Goal: Information Seeking & Learning: Learn about a topic

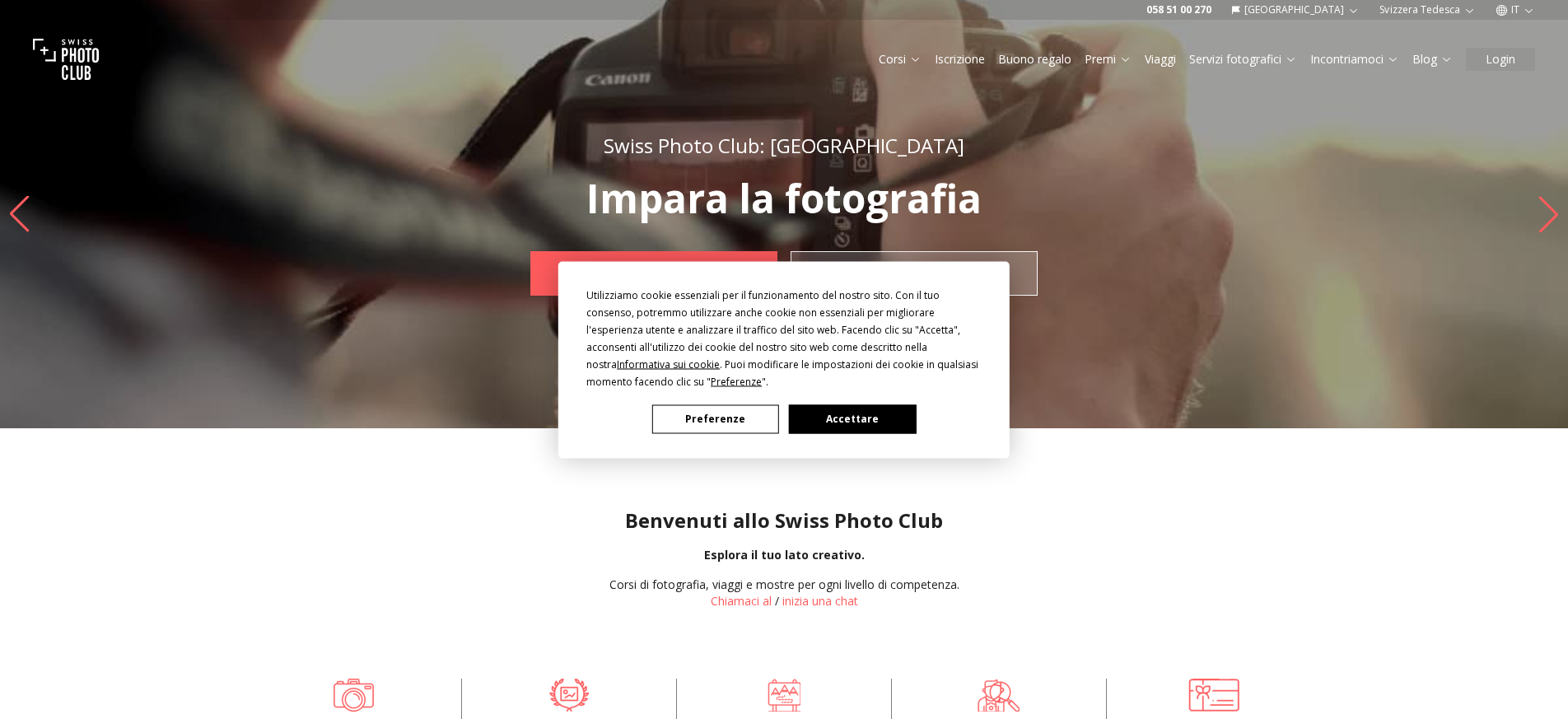
click at [868, 394] on div "Utilizziamo cookie essenziali per il funzionamento del nostro sito. Con il tuo …" at bounding box center [784, 360] width 395 height 148
click at [850, 412] on font "Accettare" at bounding box center [852, 419] width 52 height 14
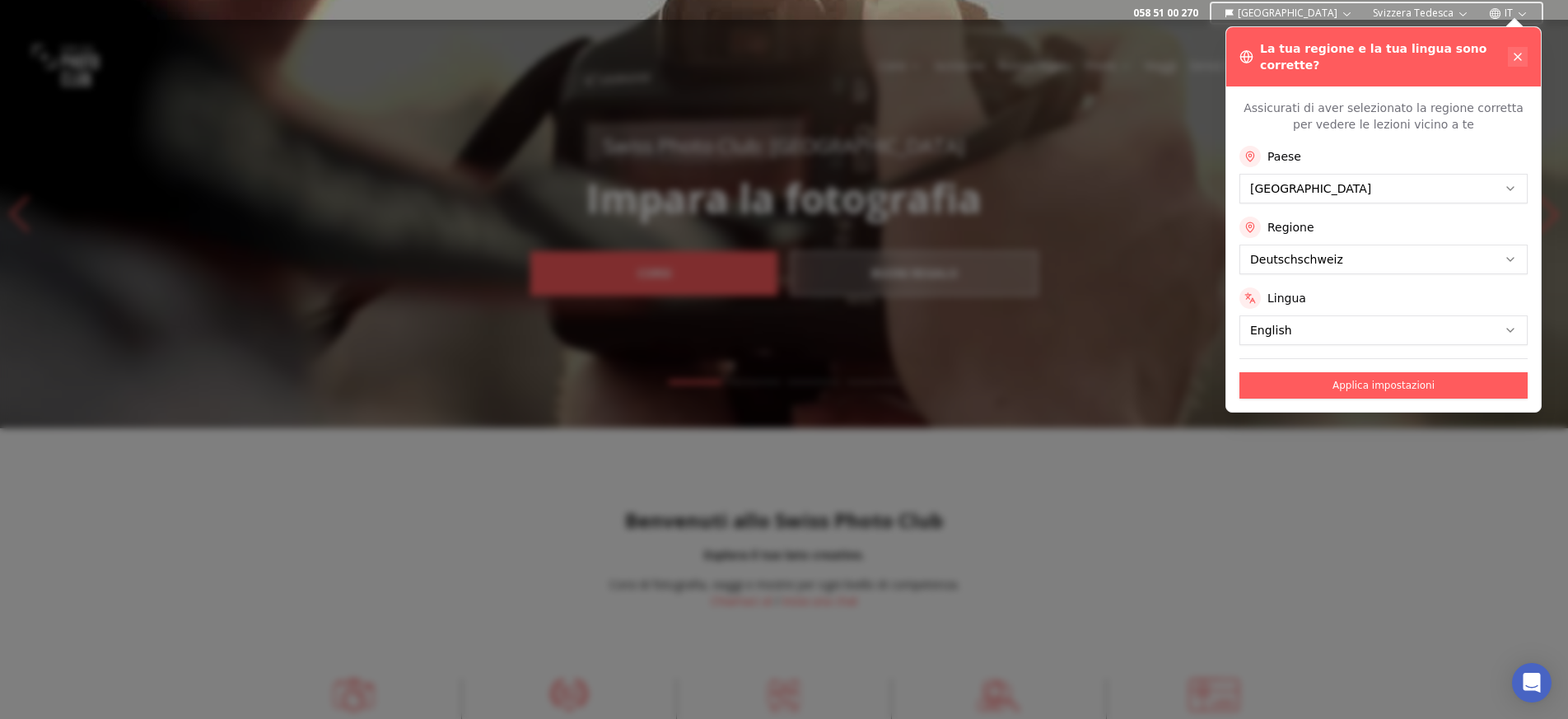
click at [1514, 51] on icon at bounding box center [1518, 57] width 14 height 14
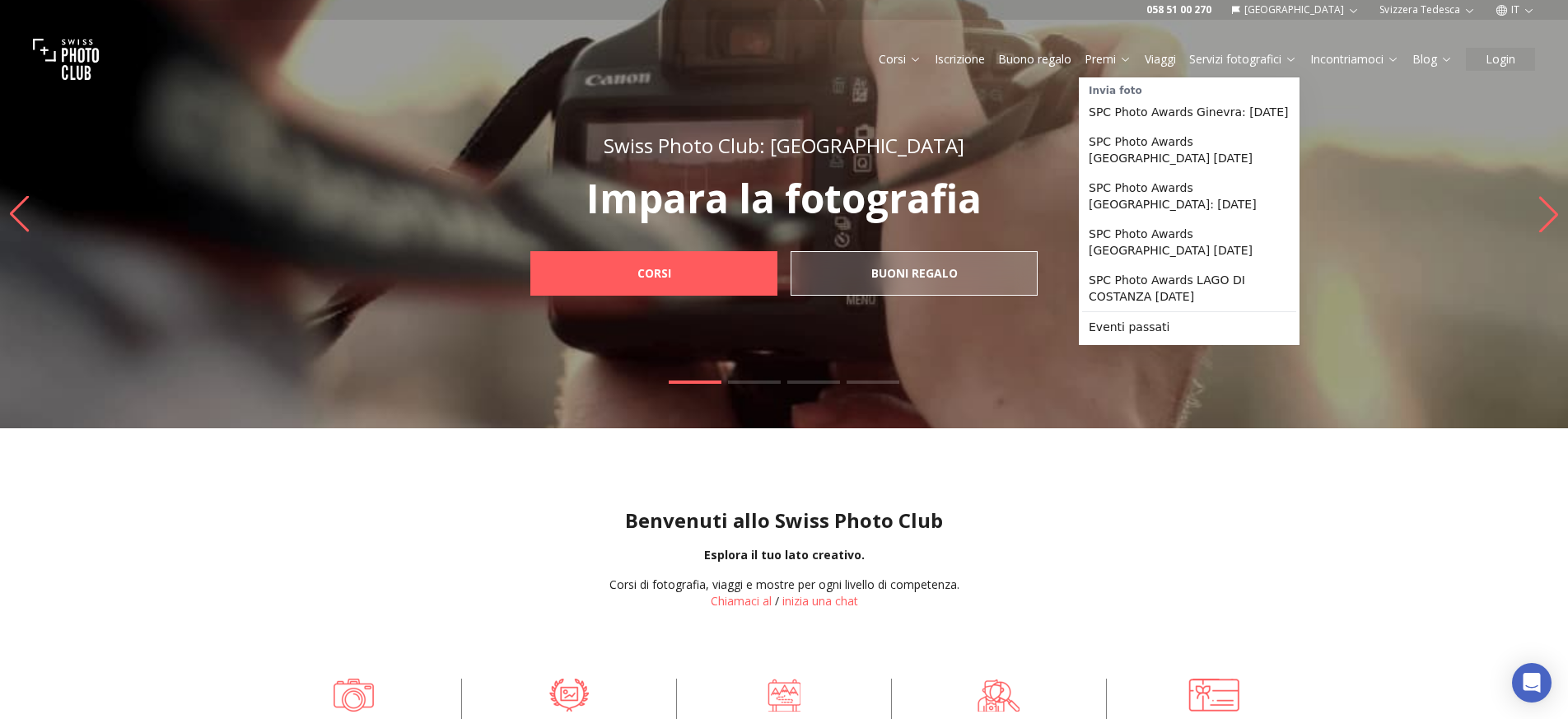
click at [1102, 57] on font "Premi" at bounding box center [1100, 58] width 31 height 16
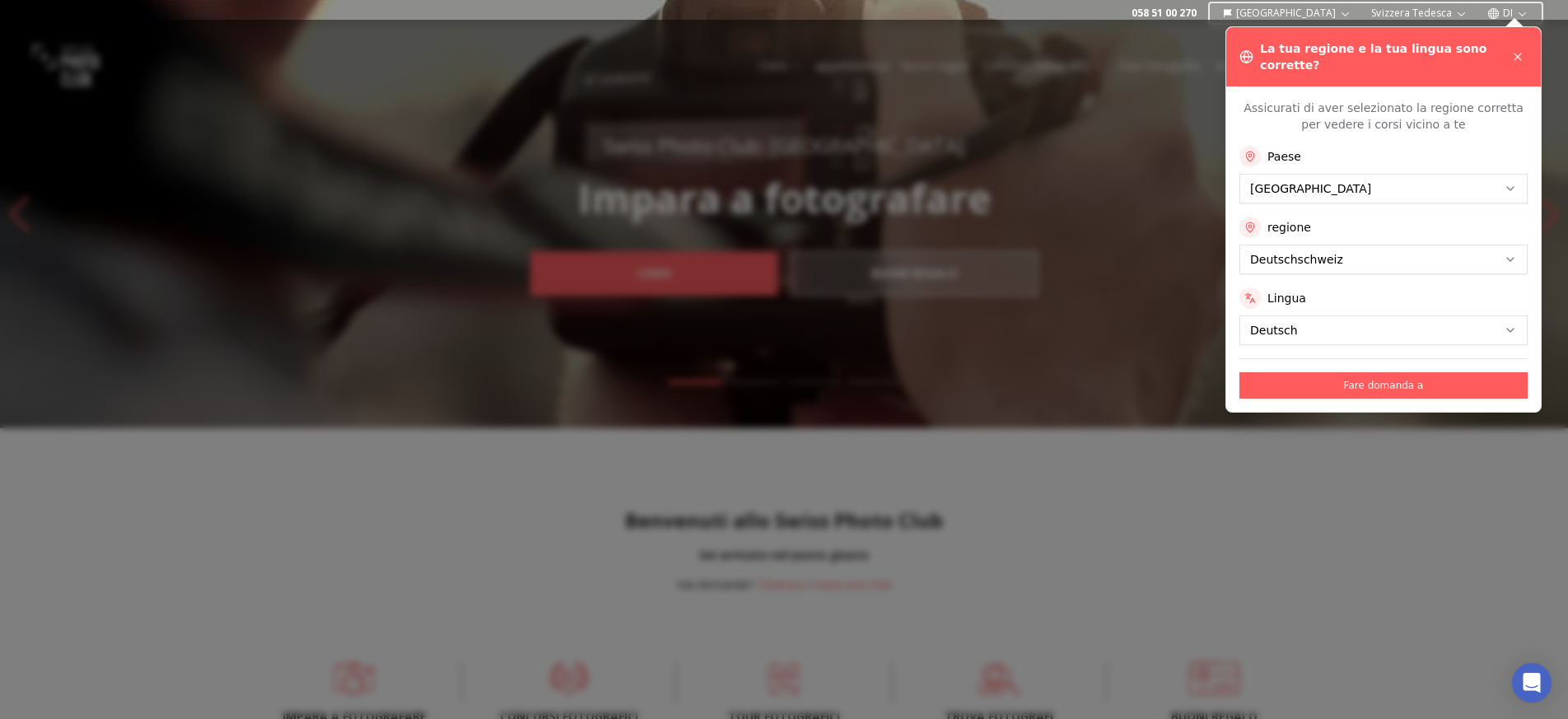
click at [1122, 149] on div at bounding box center [784, 369] width 1568 height 699
click at [1455, 13] on icon "button" at bounding box center [1461, 14] width 13 height 13
click at [1031, 109] on div at bounding box center [784, 369] width 1568 height 699
click at [1523, 51] on icon at bounding box center [1518, 57] width 14 height 14
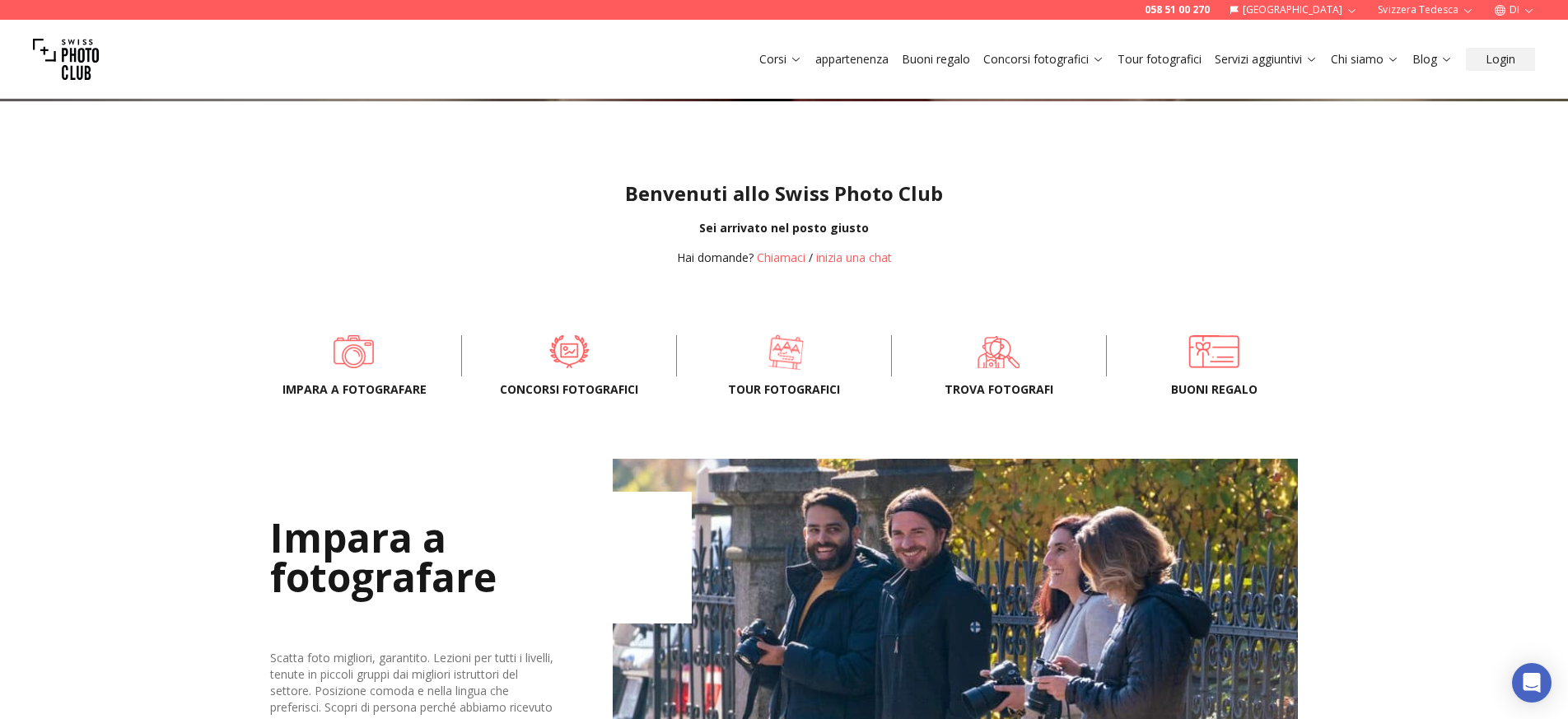
scroll to position [327, 0]
click at [576, 351] on span at bounding box center [571, 350] width 164 height 50
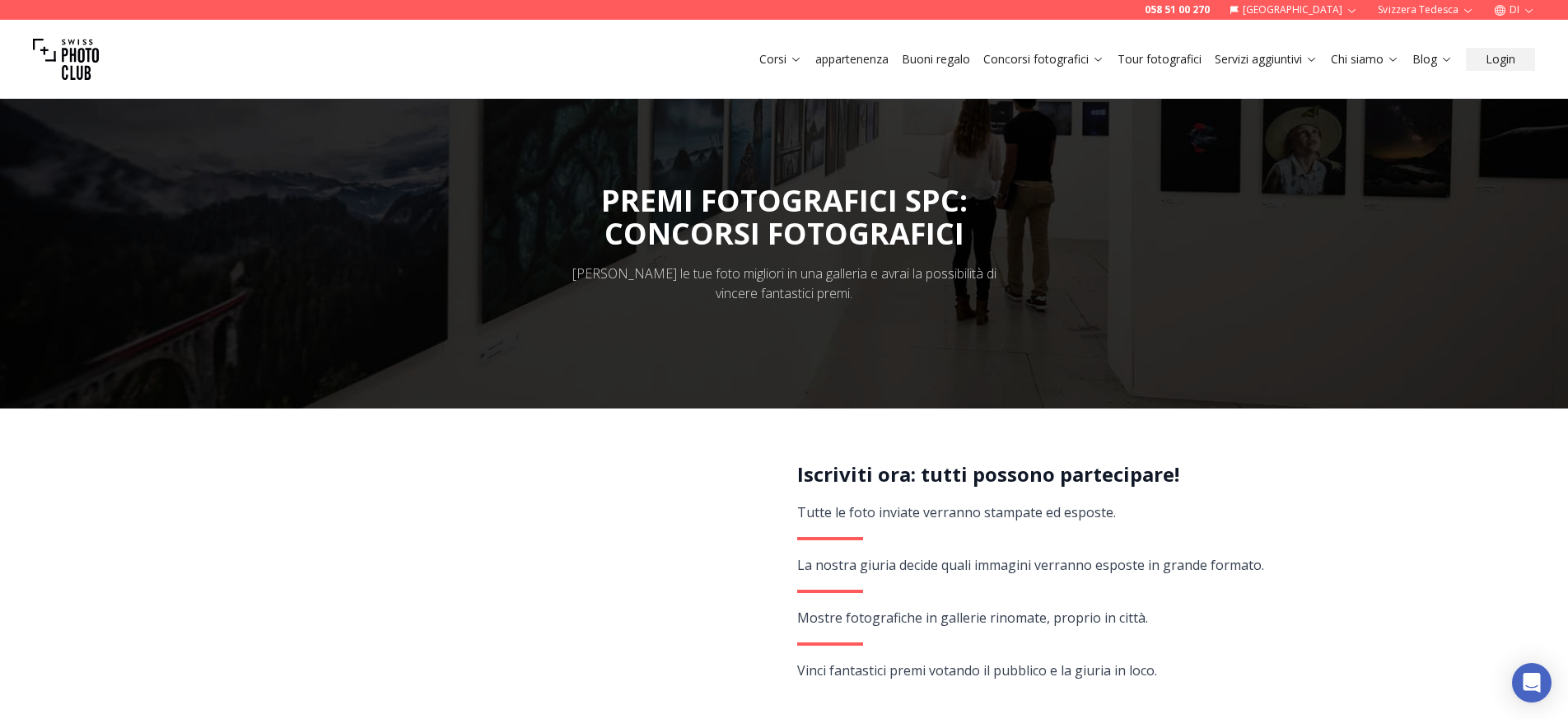
click at [87, 62] on img at bounding box center [66, 59] width 66 height 66
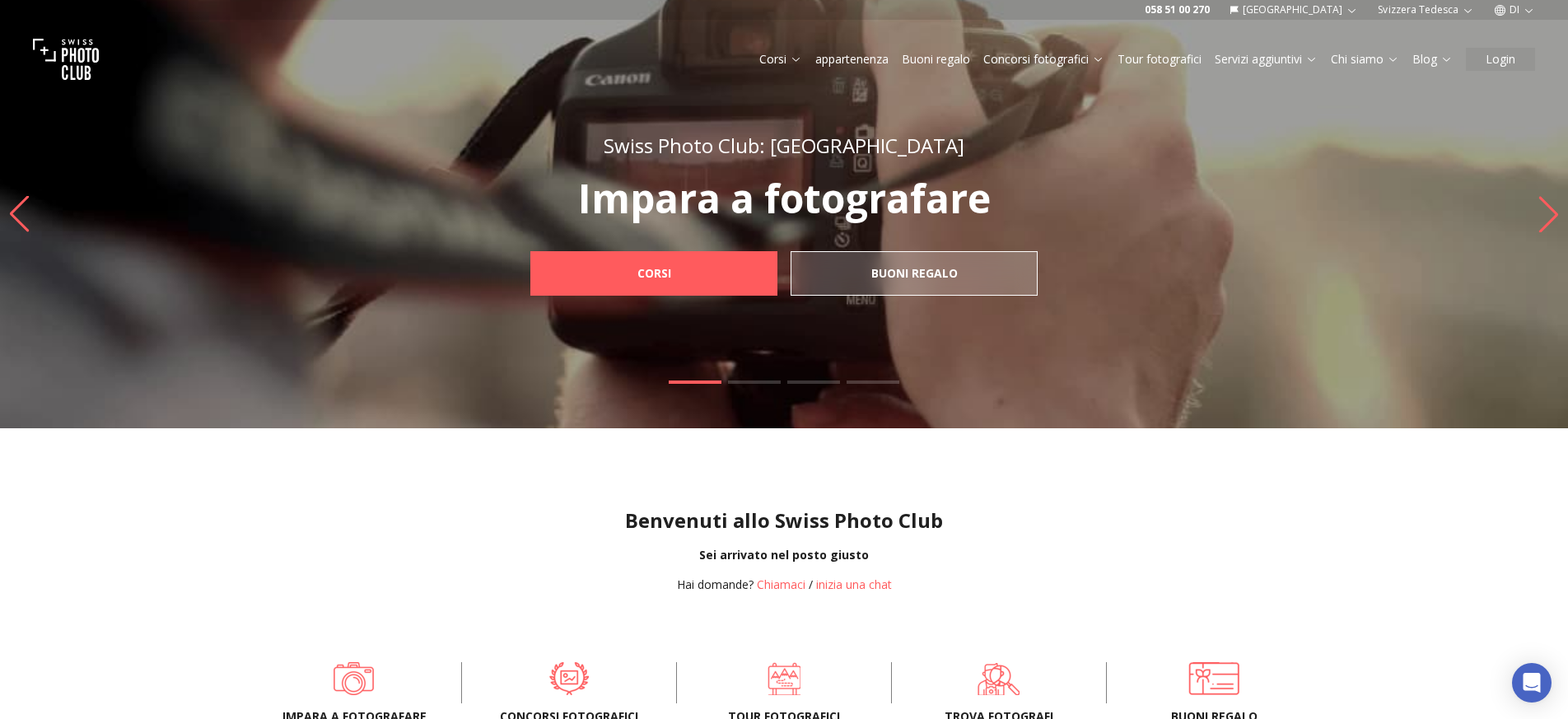
click at [950, 61] on font "Buoni regalo" at bounding box center [936, 58] width 68 height 16
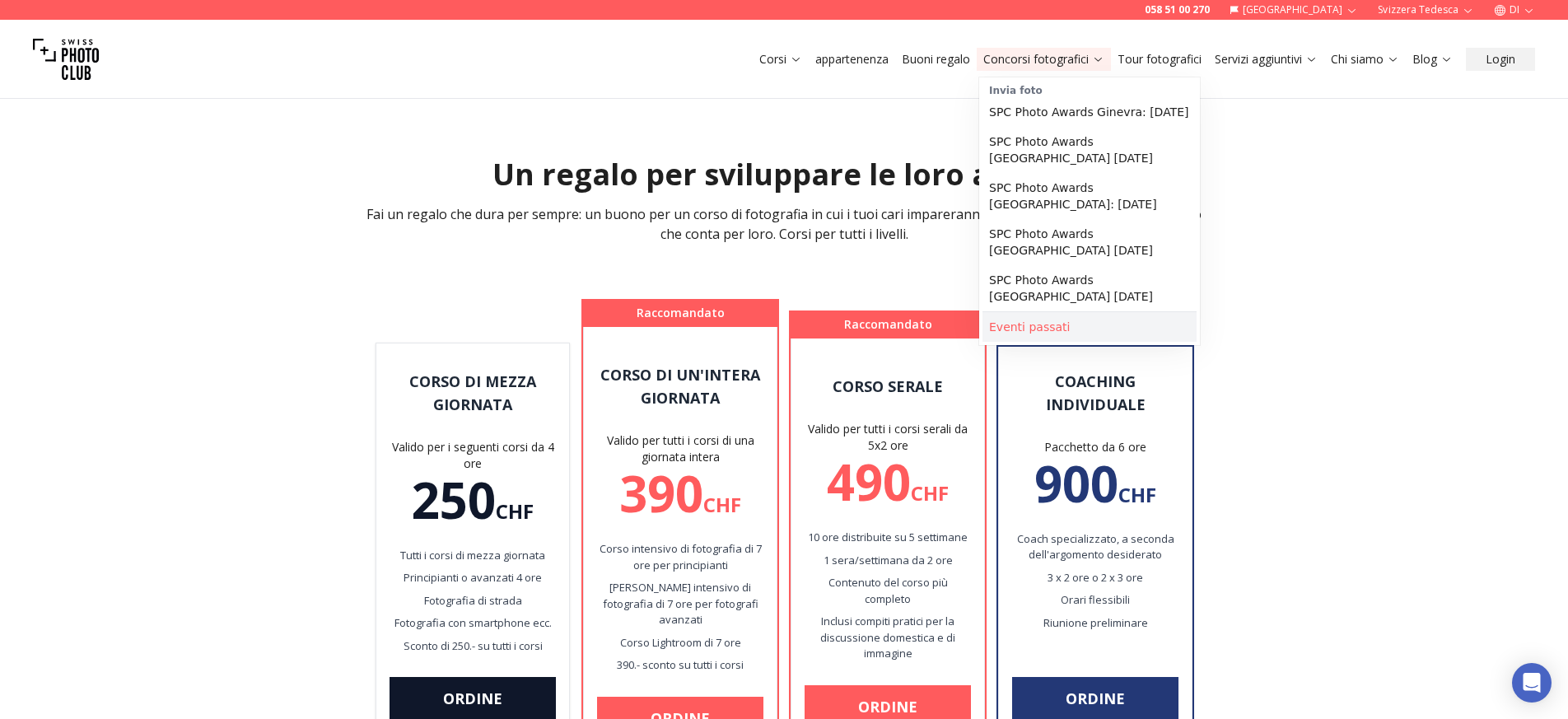
click at [1008, 333] on font "Eventi passati" at bounding box center [1030, 327] width 81 height 14
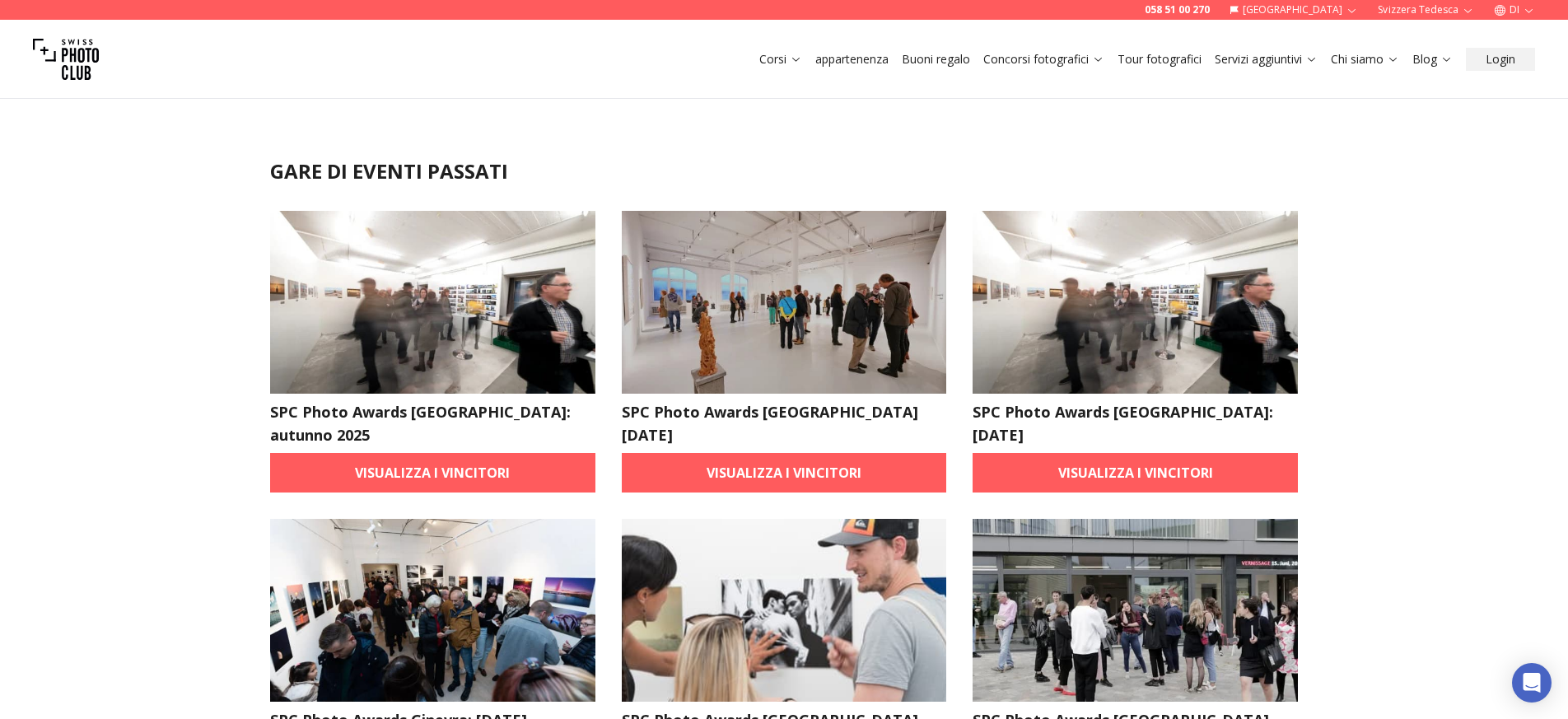
click at [494, 267] on img at bounding box center [432, 302] width 325 height 183
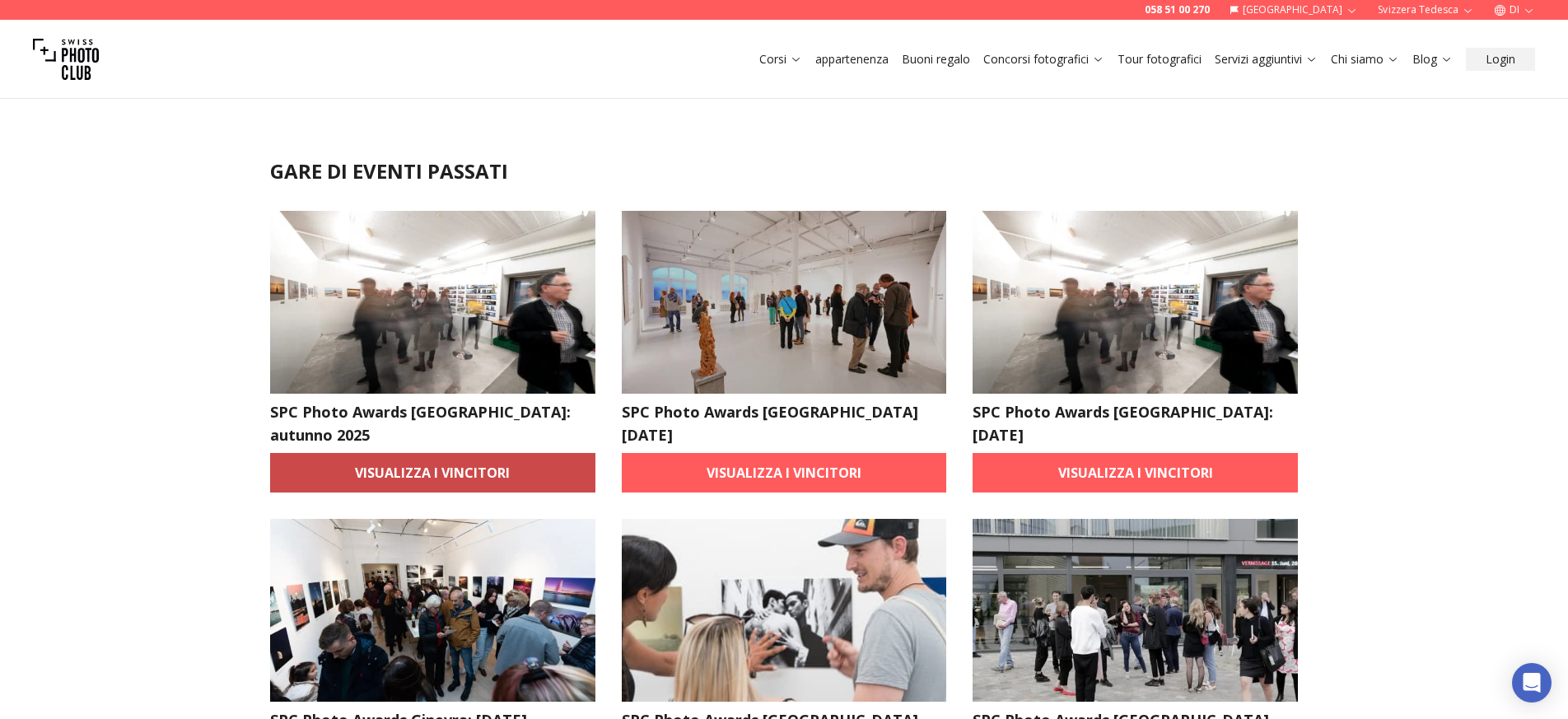
click at [446, 463] on font "Visualizza i vincitori" at bounding box center [432, 472] width 154 height 18
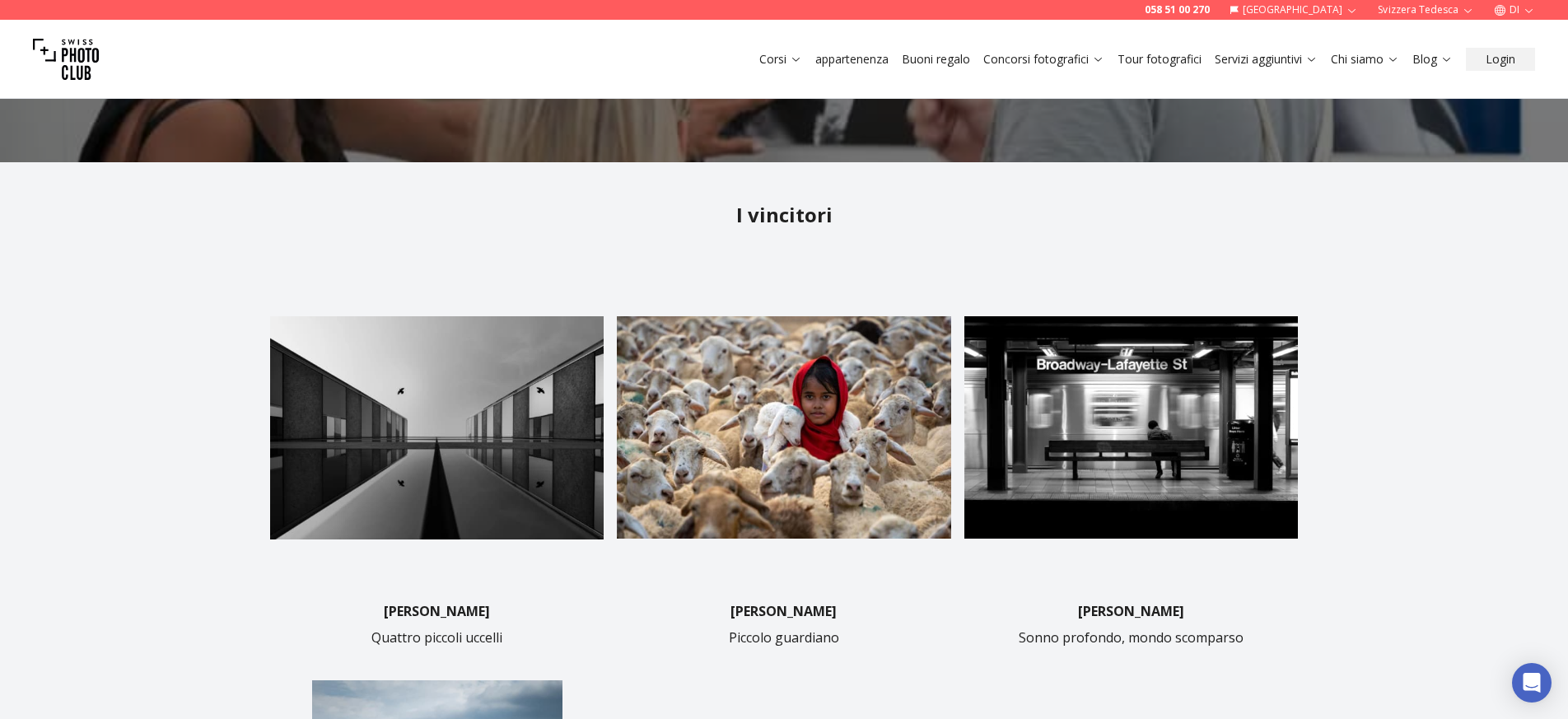
scroll to position [284, 0]
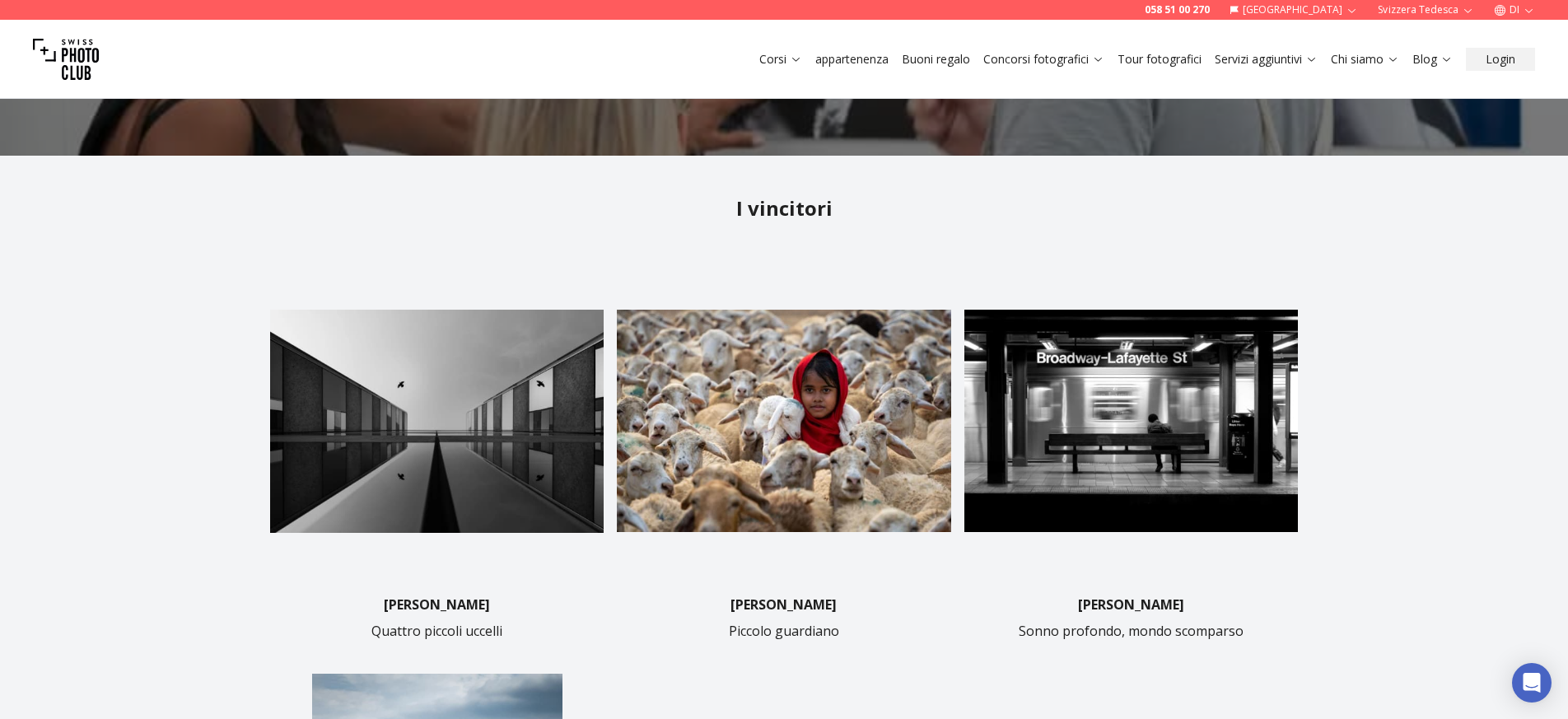
click at [734, 411] on img at bounding box center [783, 421] width 333 height 333
click at [797, 446] on img at bounding box center [783, 421] width 333 height 333
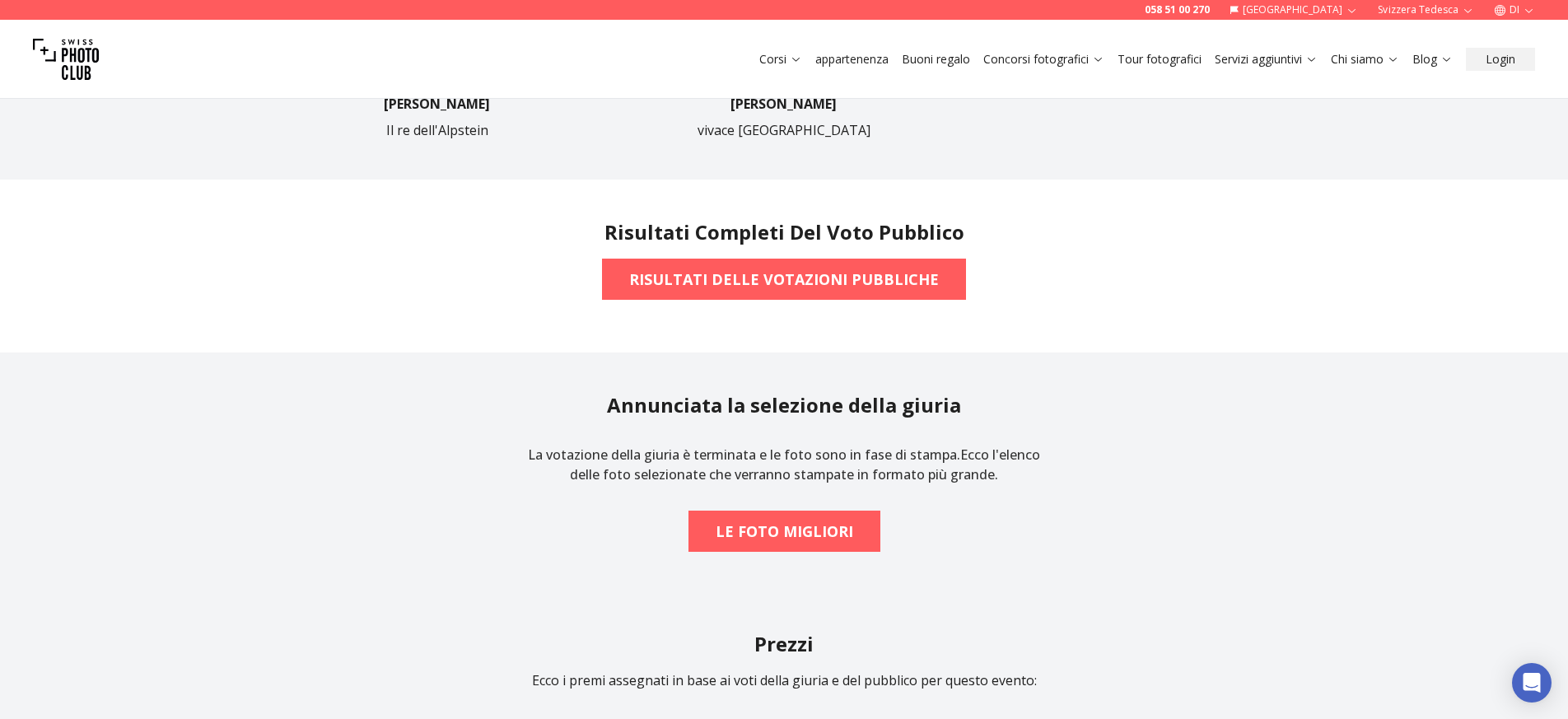
scroll to position [1214, 0]
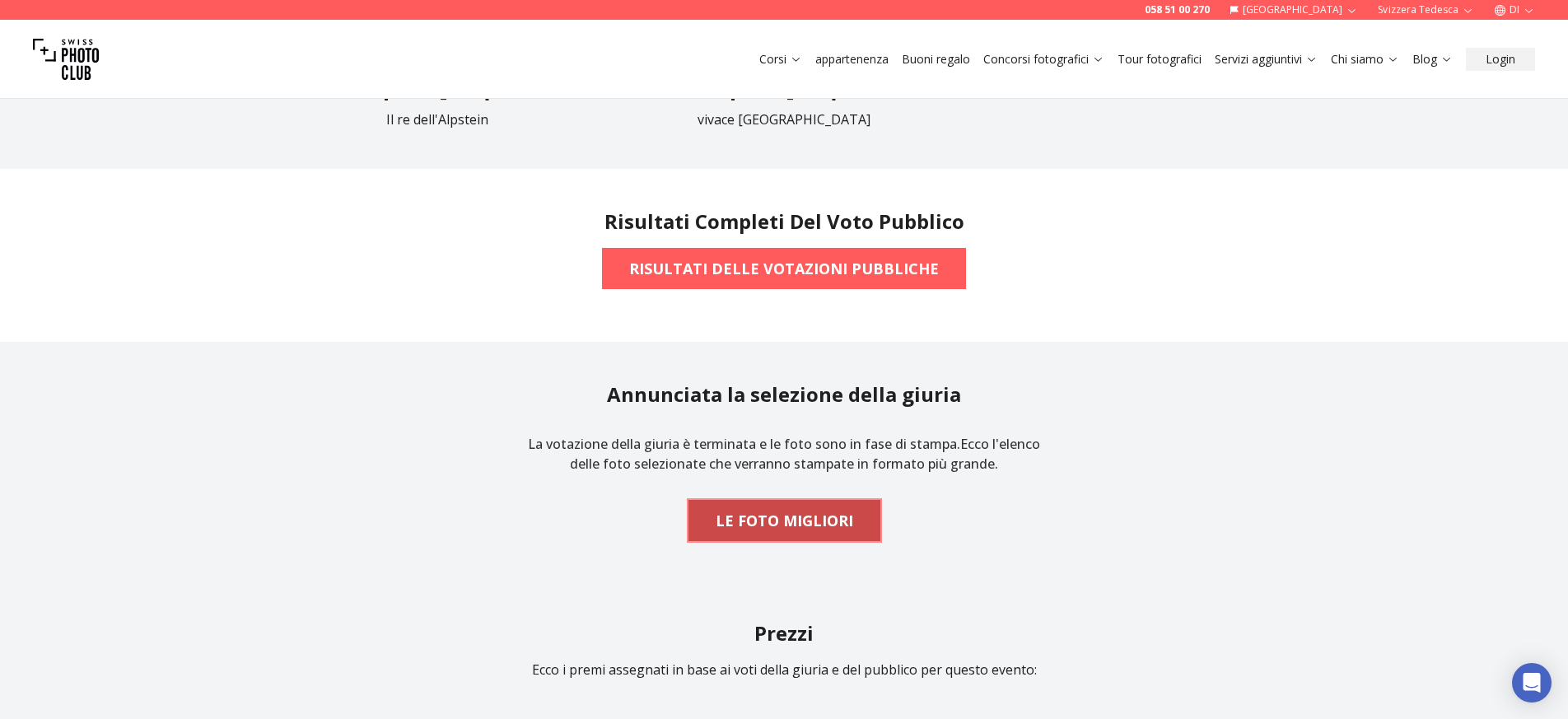
click at [844, 527] on font "LE FOTO MIGLIORI" at bounding box center [784, 520] width 138 height 19
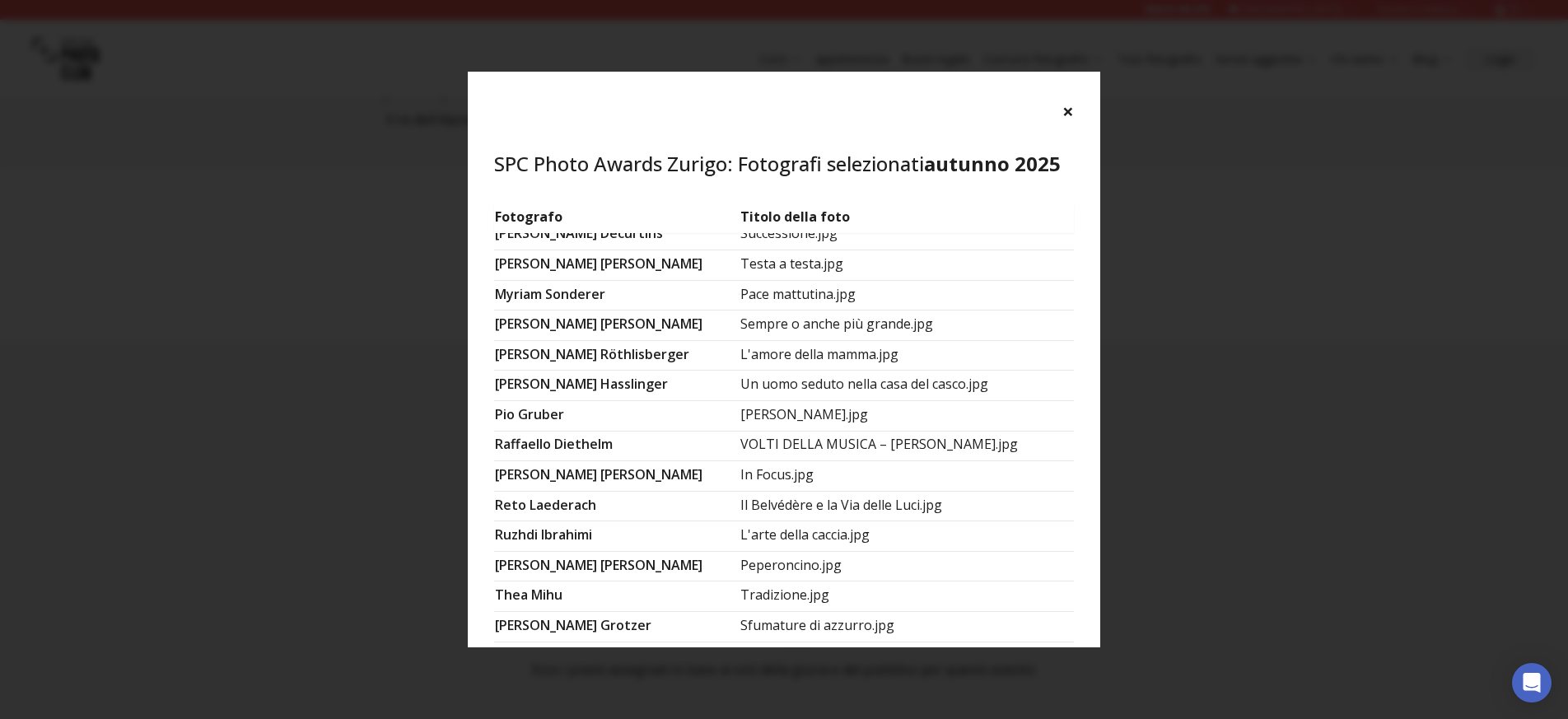
scroll to position [1119, 0]
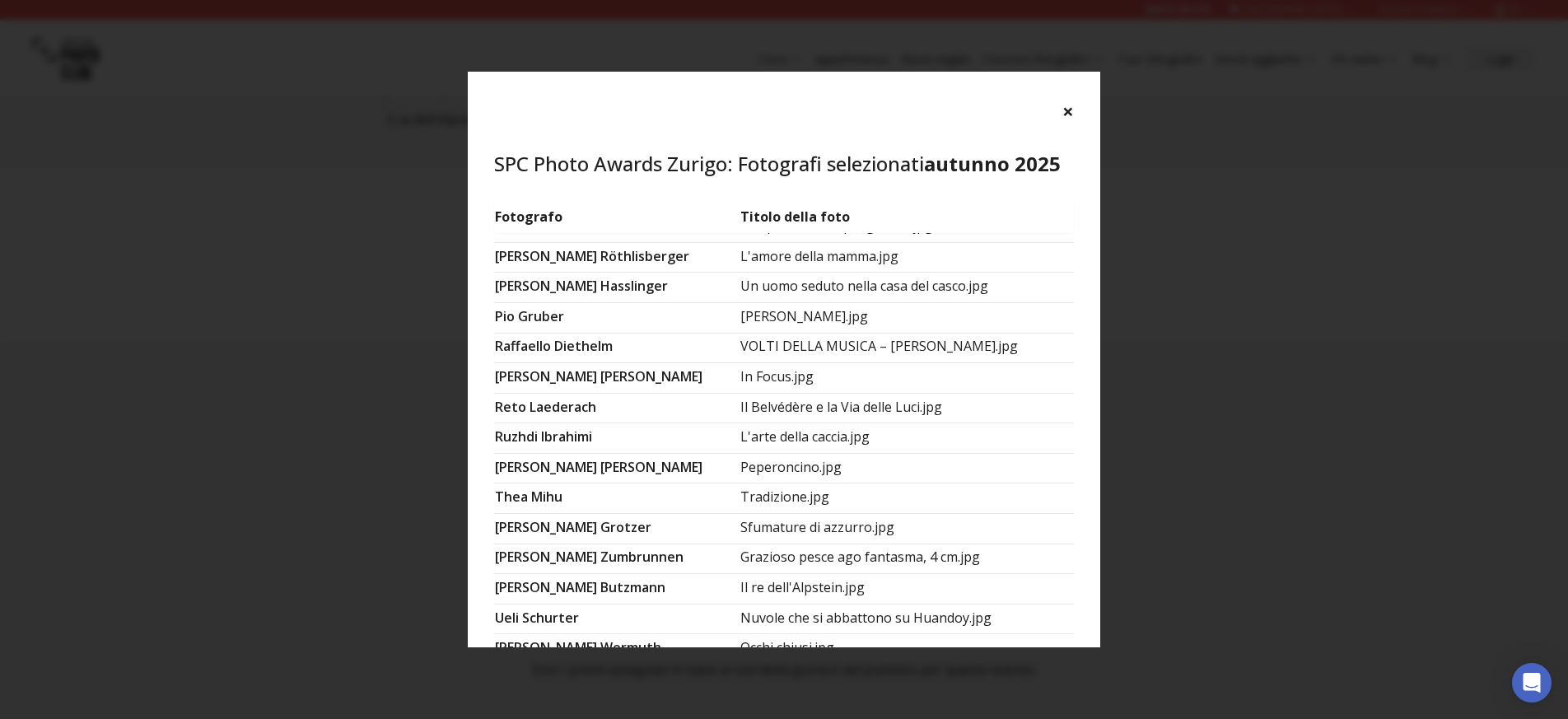
click at [1062, 111] on font "×" at bounding box center [1068, 111] width 12 height 27
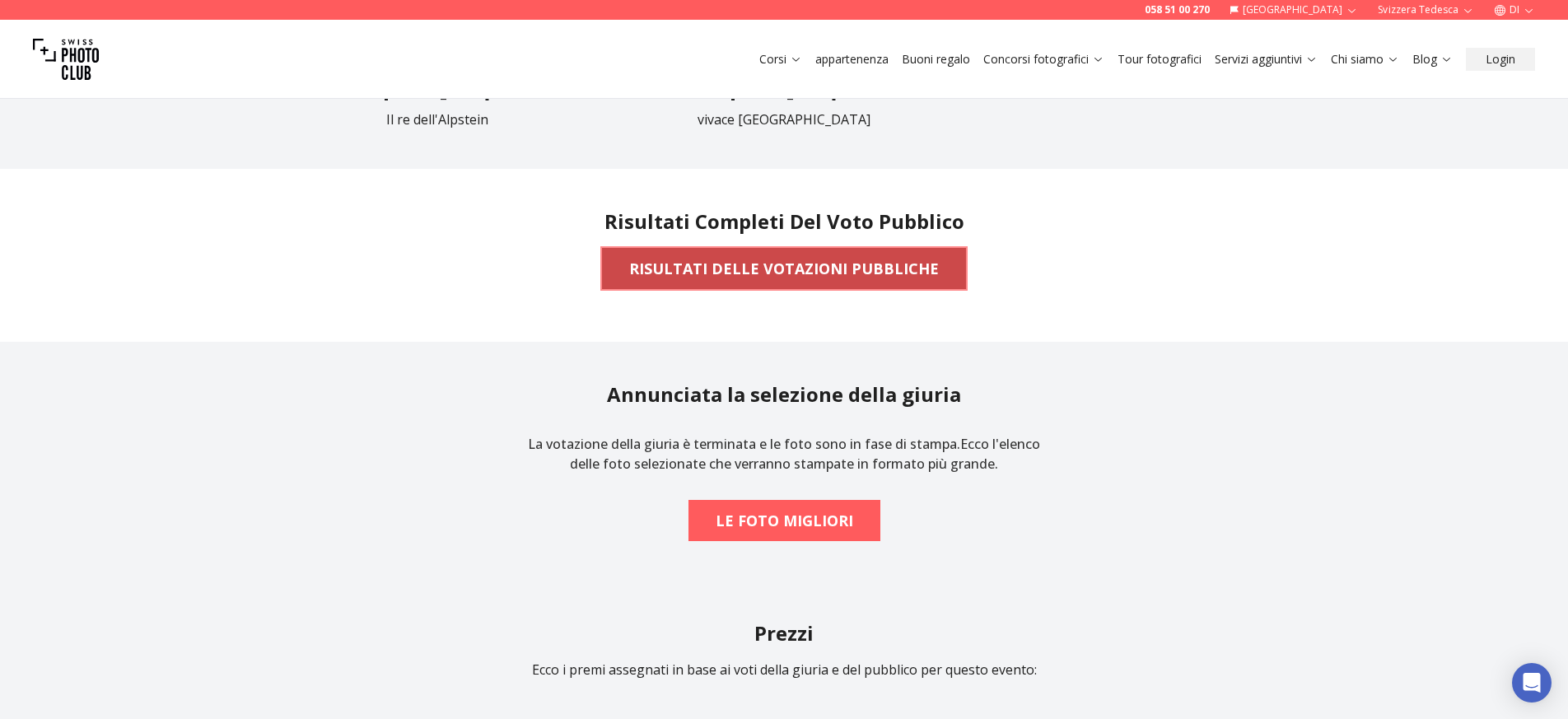
click at [909, 255] on span "RISULTATI DELLE VOTAZIONI PUBBLICHE" at bounding box center [784, 268] width 336 height 36
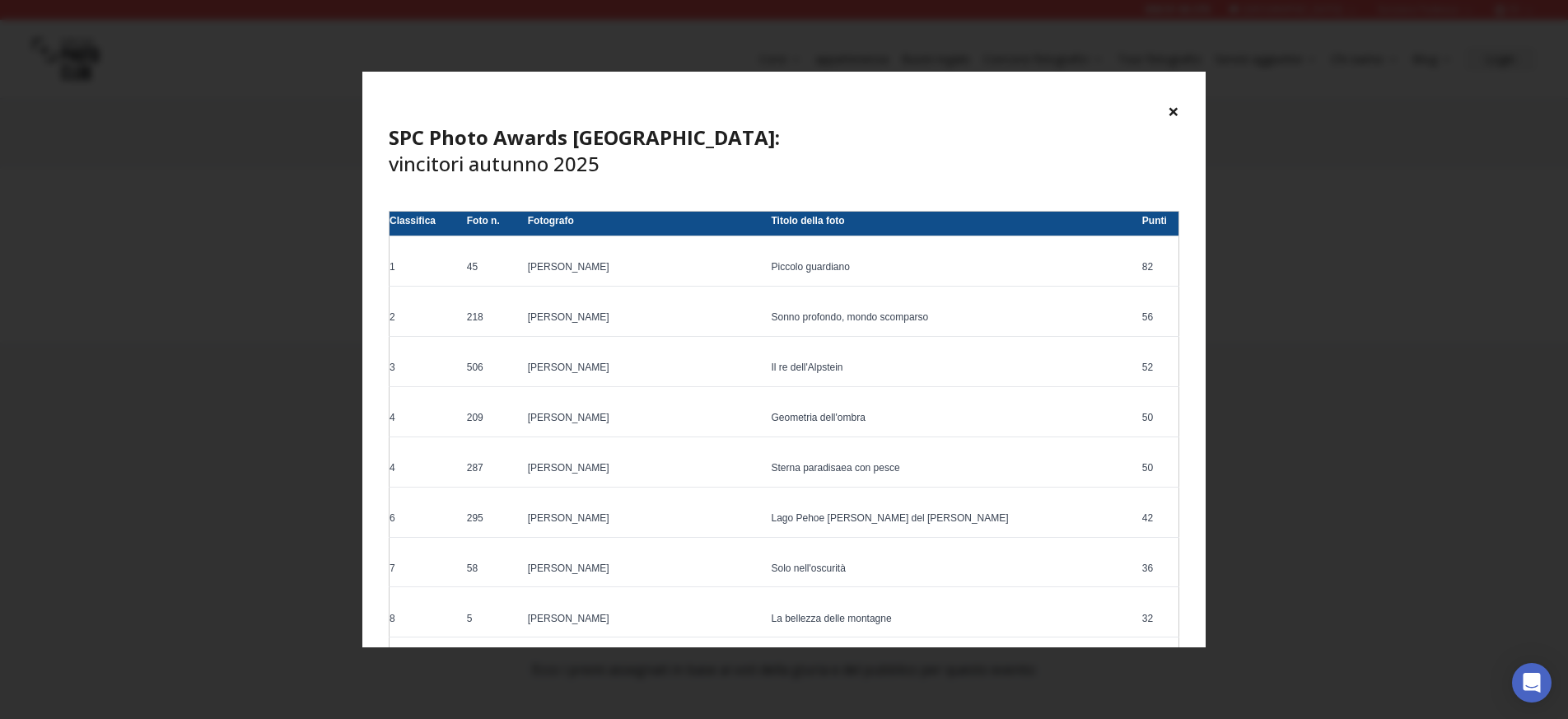
scroll to position [0, 0]
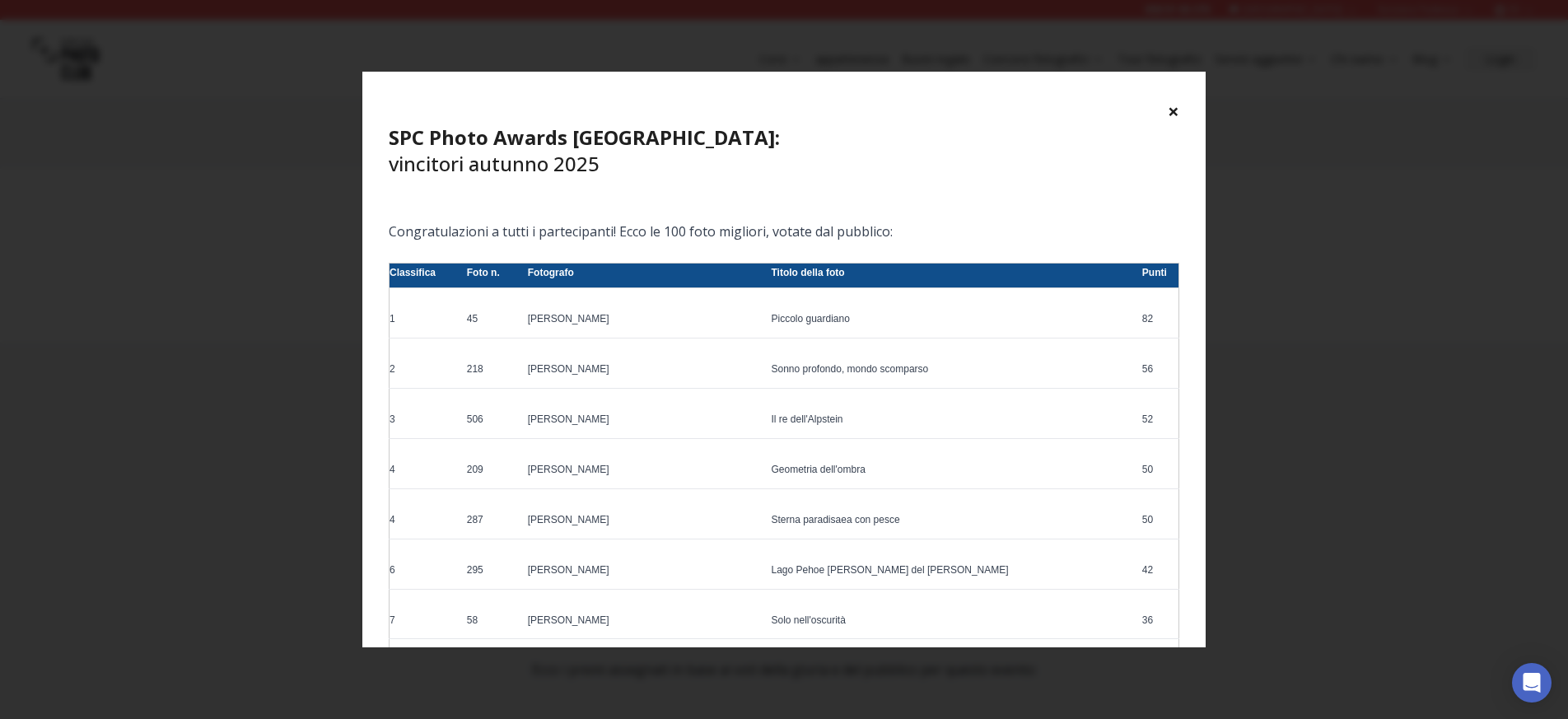
click at [1186, 108] on div "× SPC Photo Awards Zurigo: vincitori autunno 2025" at bounding box center [783, 138] width 843 height 132
click at [1173, 110] on font "×" at bounding box center [1174, 111] width 12 height 27
